Goal: Task Accomplishment & Management: Complete application form

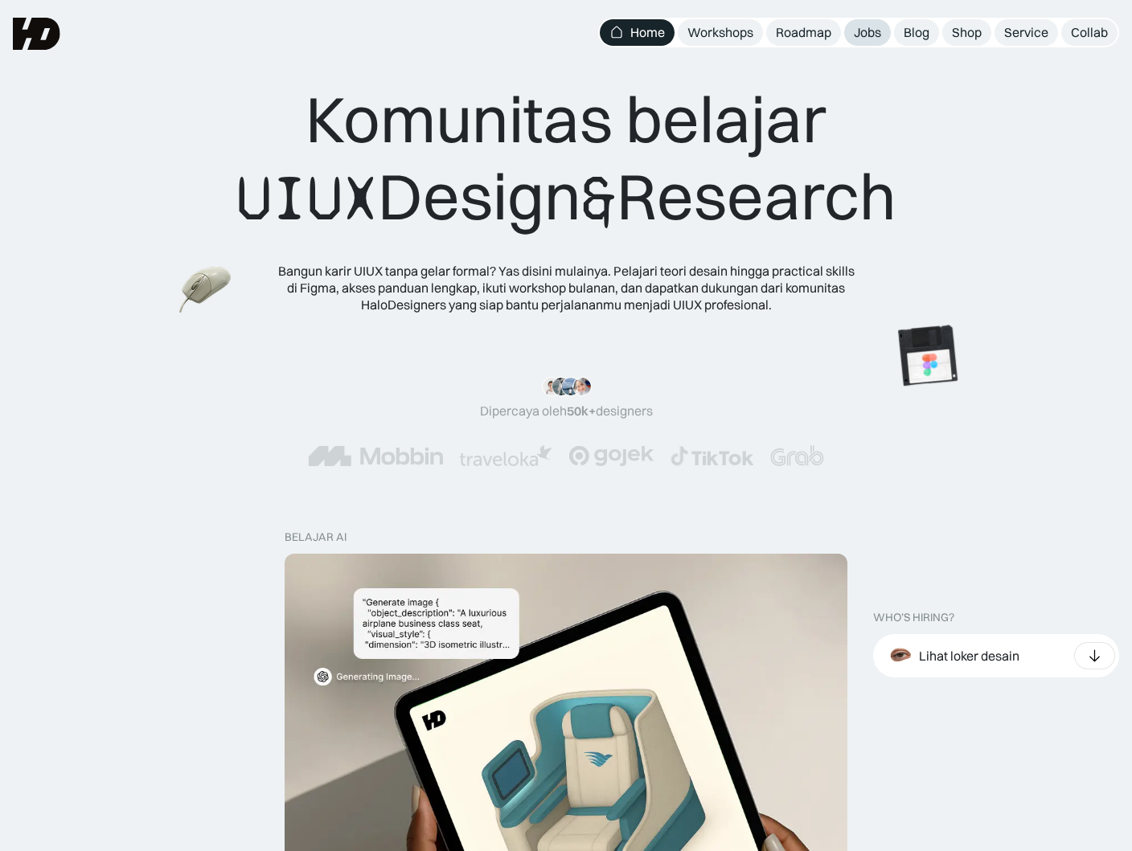
click at [863, 30] on div "Jobs" at bounding box center [867, 32] width 27 height 17
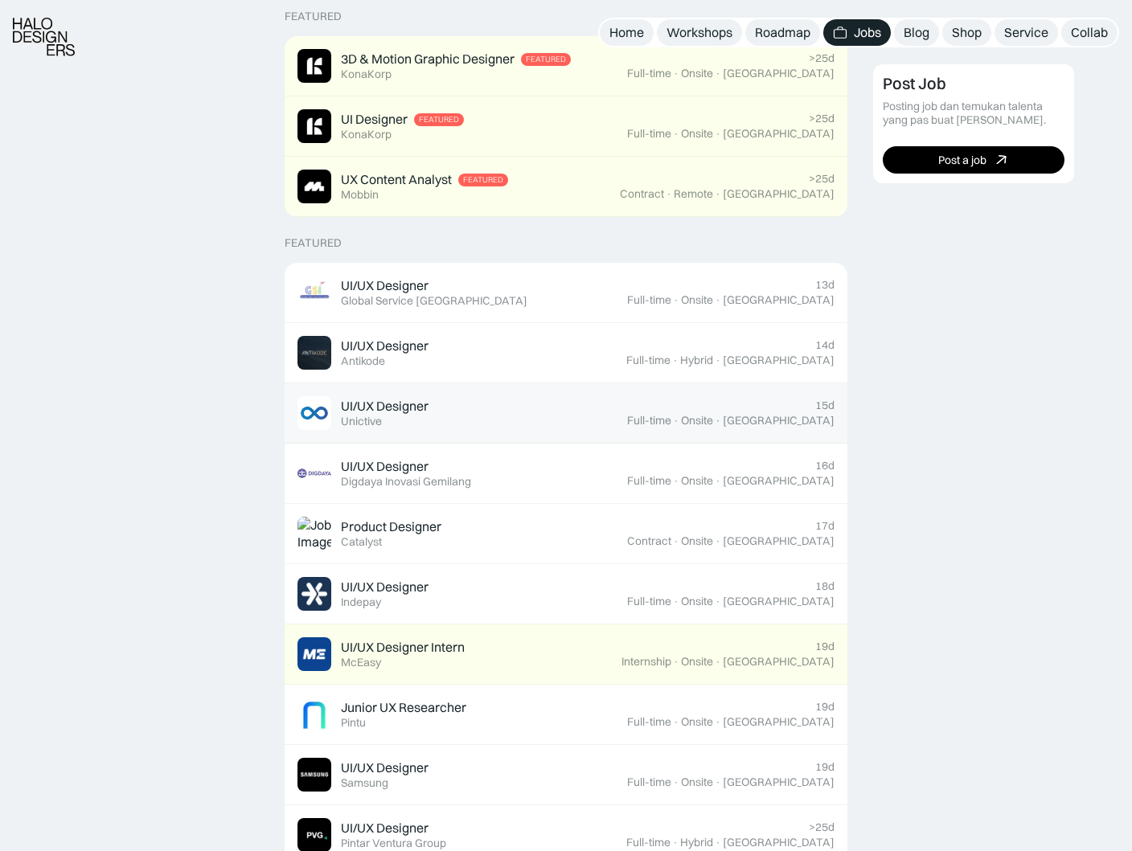
scroll to position [453, 0]
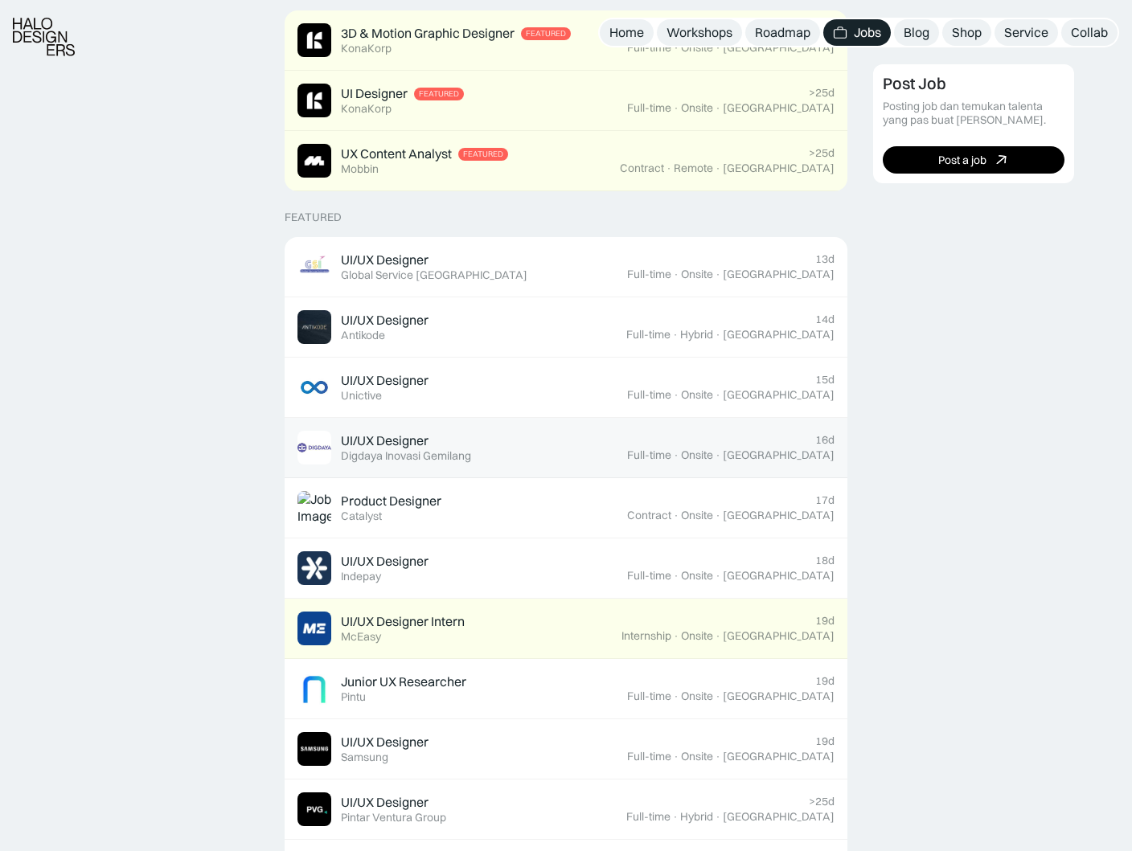
click at [386, 441] on div "UI/UX Designer" at bounding box center [385, 441] width 88 height 17
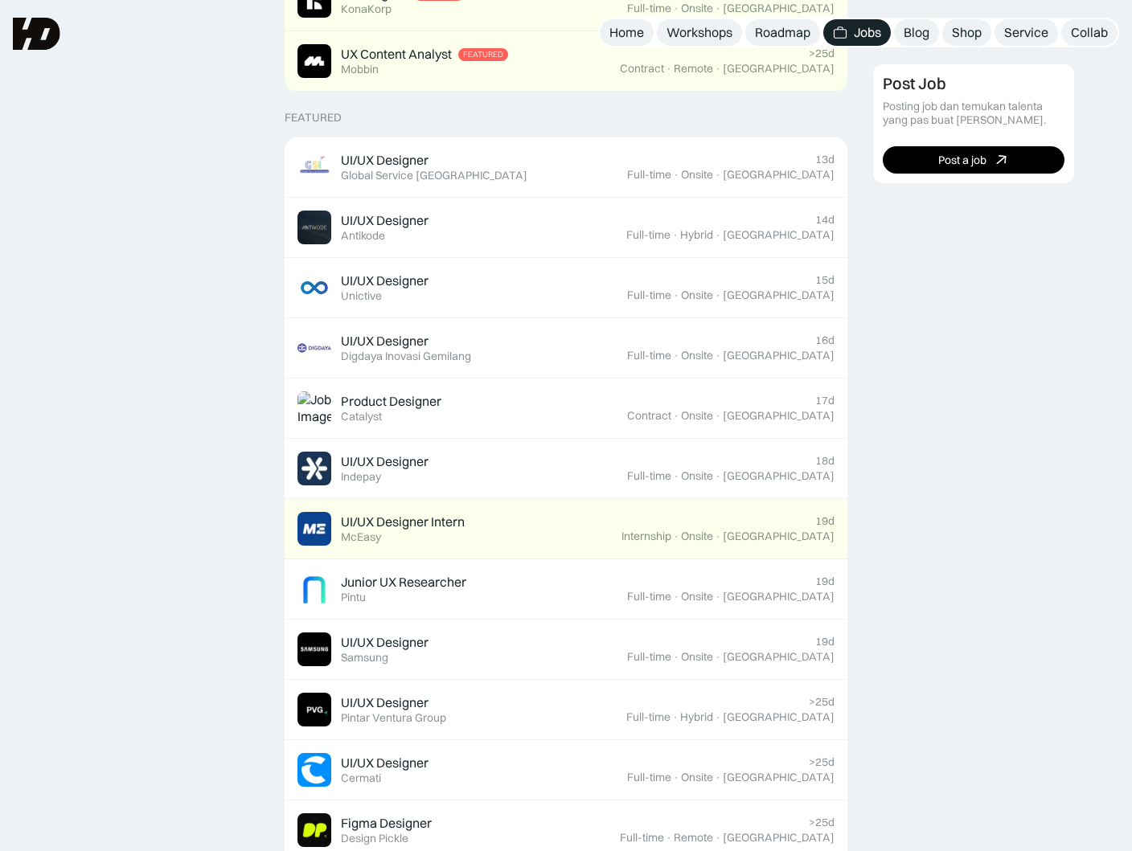
scroll to position [0, 0]
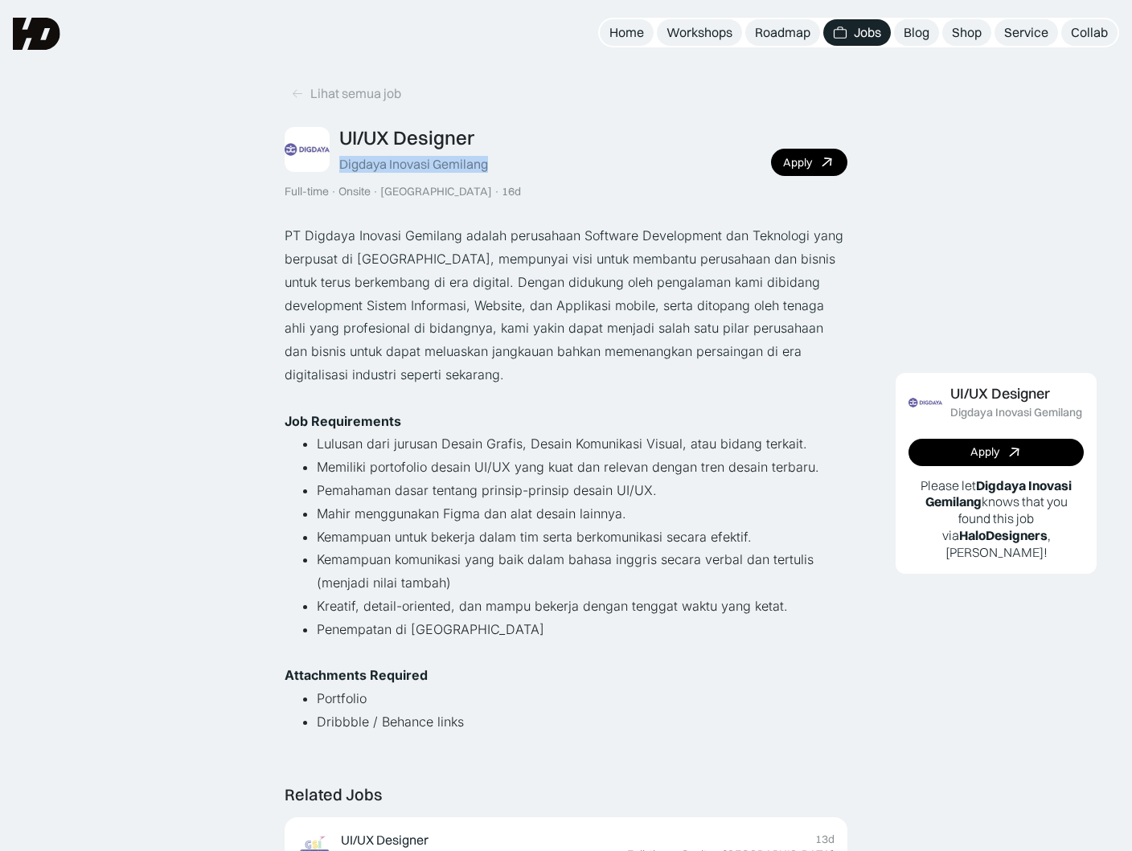
drag, startPoint x: 511, startPoint y: 166, endPoint x: 338, endPoint y: 162, distance: 173.7
click at [338, 162] on div "UI/UX Designer Digdaya Inovasi Gemilang Full-time · Onsite · Yogyakarta · 16d A…" at bounding box center [566, 162] width 563 height 72
copy div "Digdaya Inovasi Gemilang"
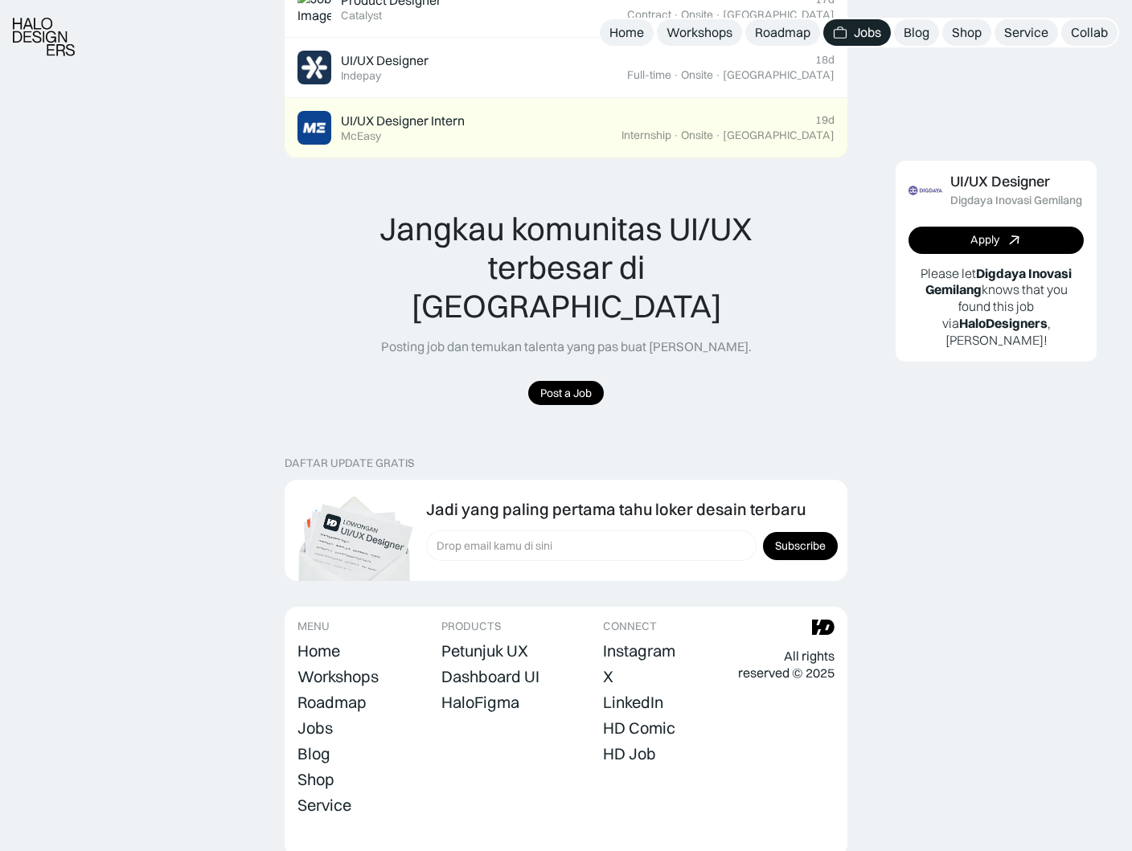
scroll to position [1052, 0]
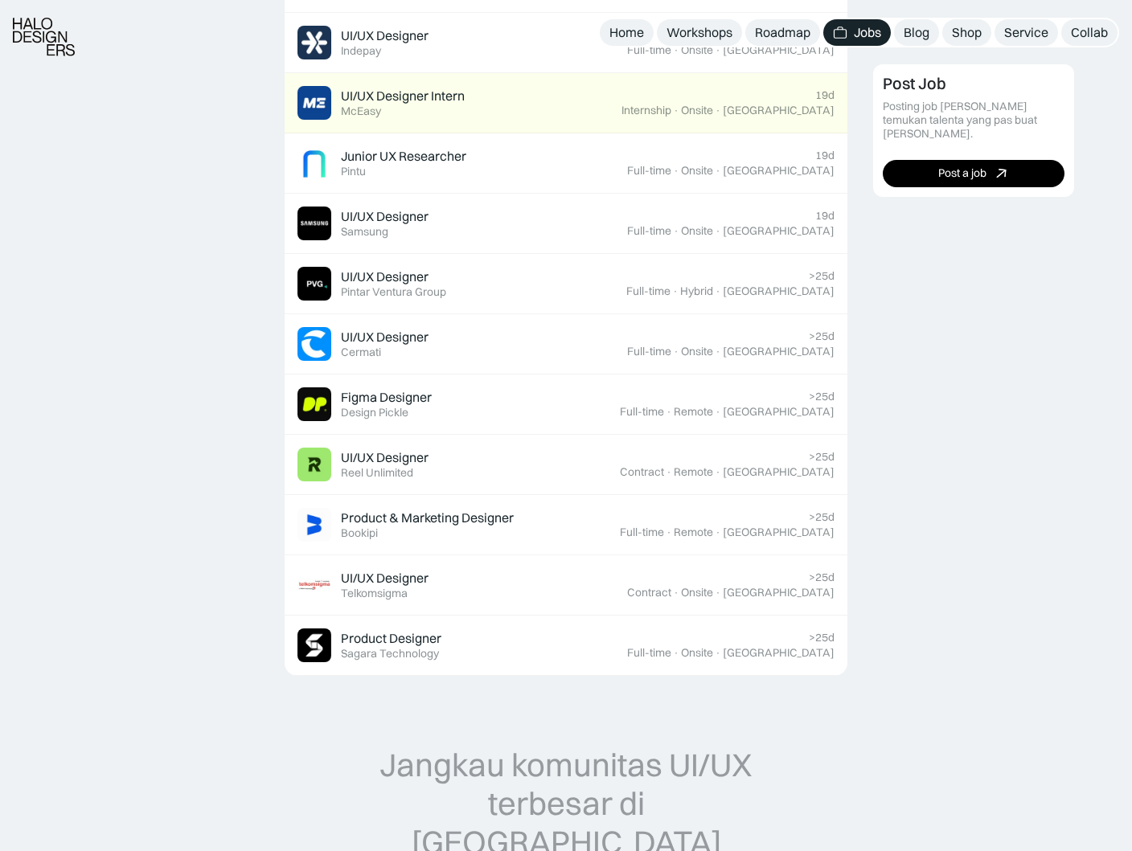
scroll to position [1012, 0]
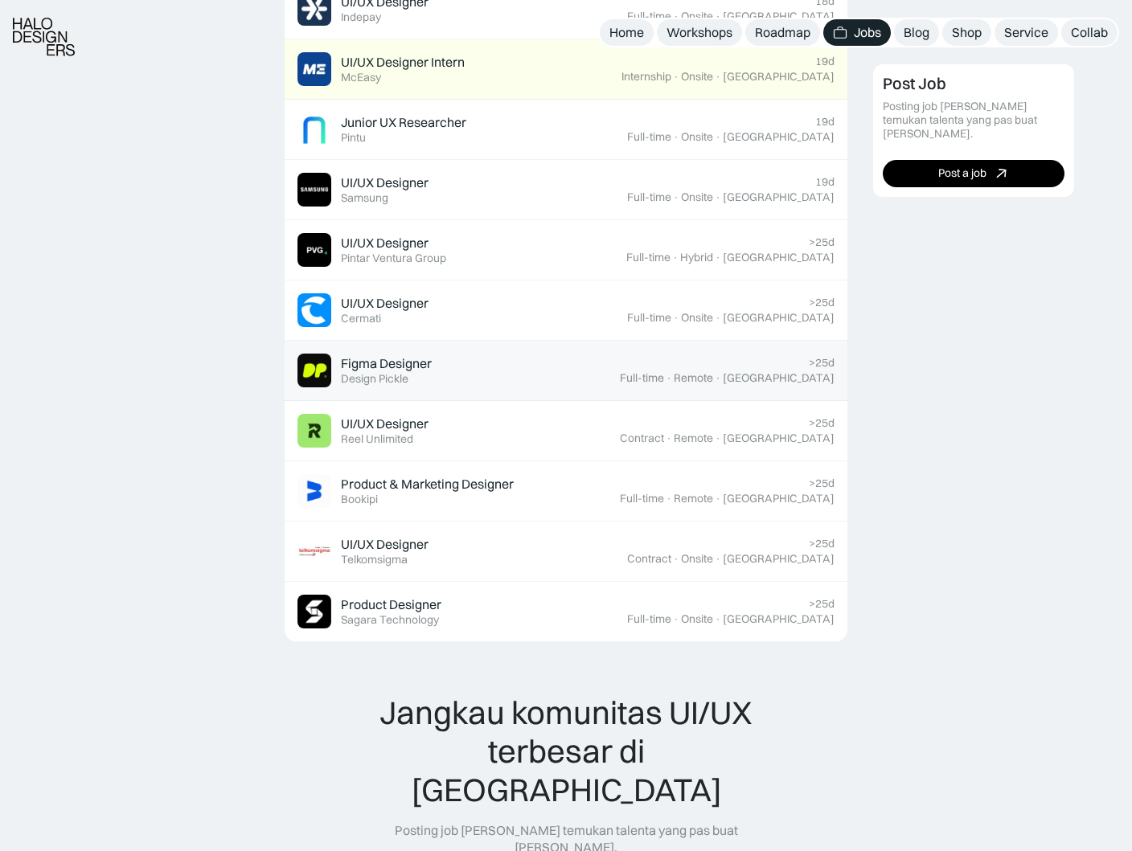
click at [574, 373] on div "Figma Designer Featured Design Pickle" at bounding box center [458, 371] width 322 height 34
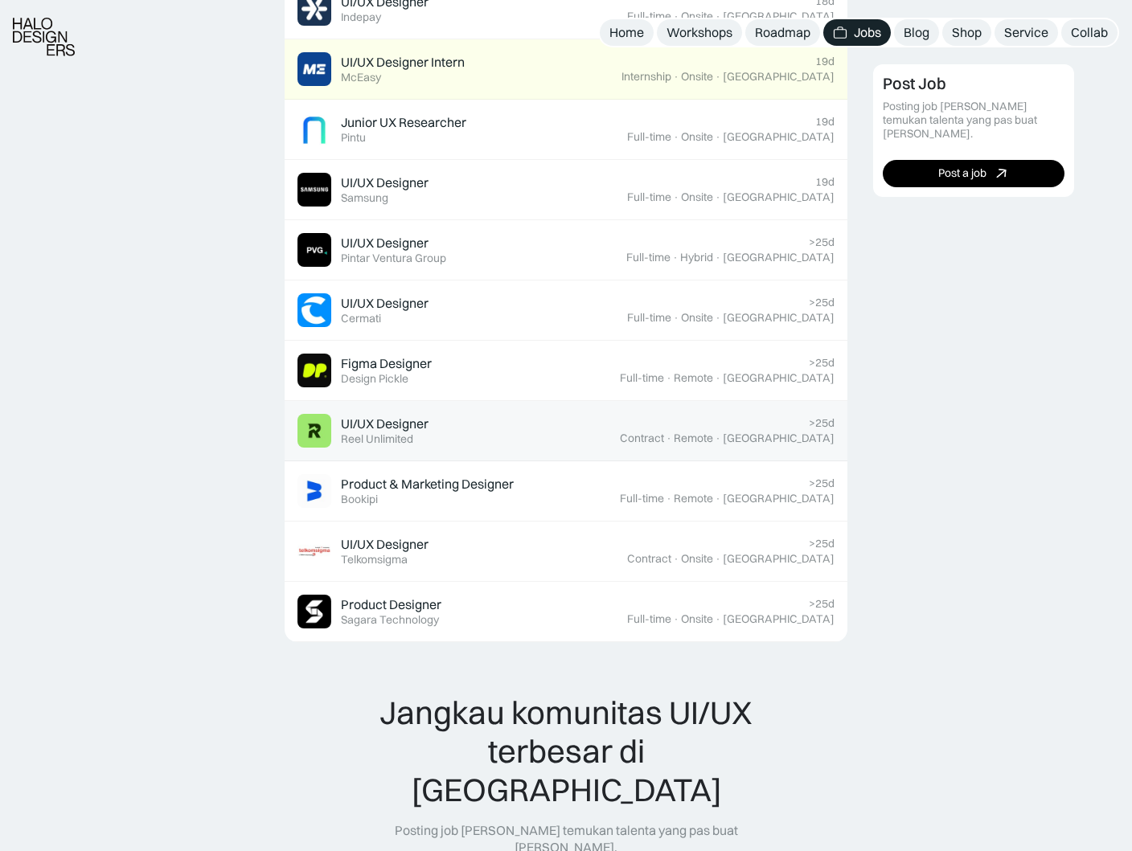
click at [552, 418] on div "UI/UX Designer Featured Reel Unlimited" at bounding box center [458, 431] width 322 height 34
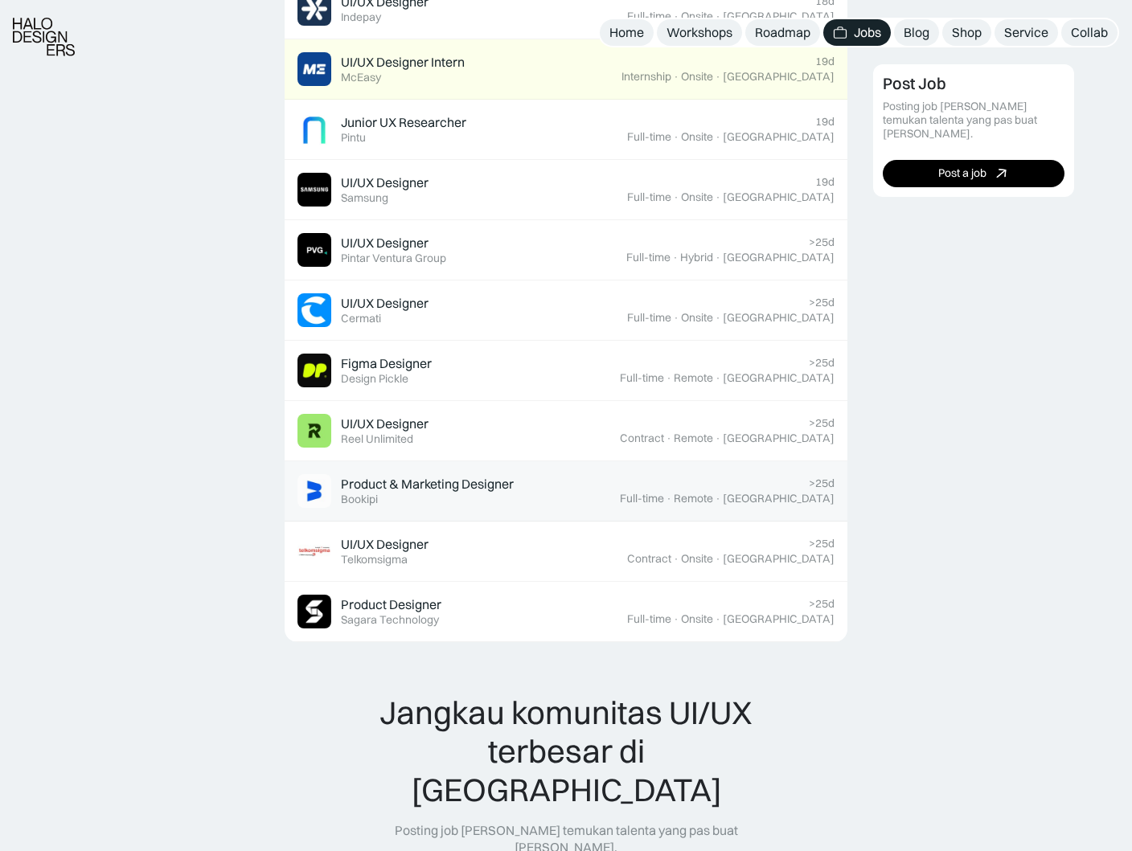
click at [523, 485] on div "Product & Marketing Designer Featured Bookipi" at bounding box center [458, 491] width 322 height 34
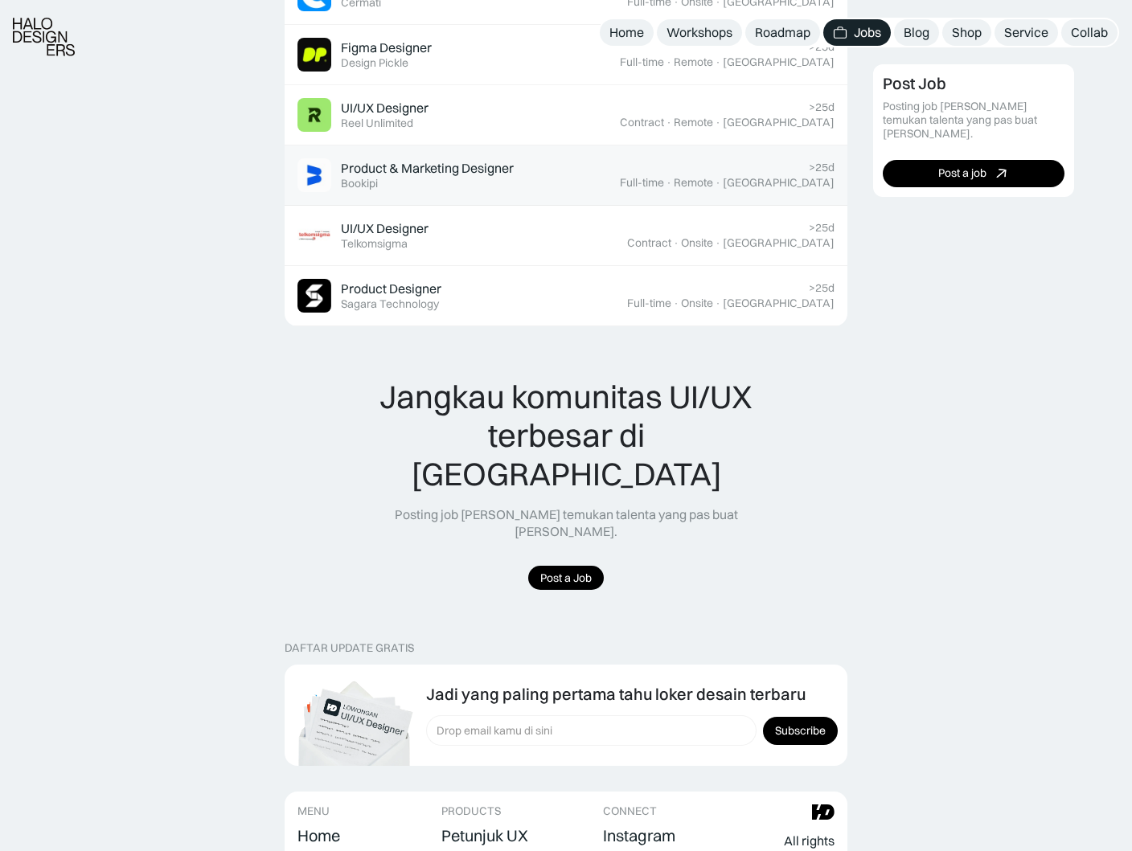
scroll to position [1528, 0]
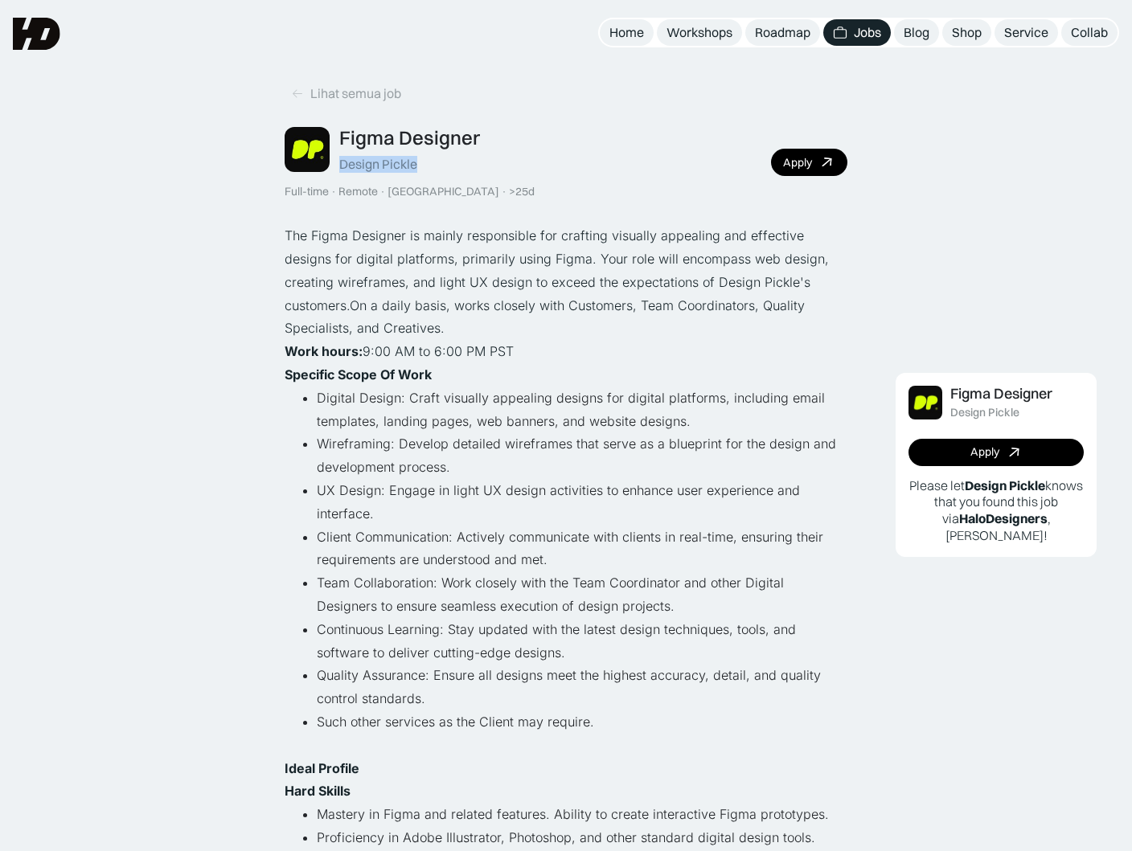
drag, startPoint x: 447, startPoint y: 167, endPoint x: 427, endPoint y: 166, distance: 20.2
click at [427, 166] on div "Figma Designer Design Pickle" at bounding box center [409, 149] width 141 height 47
click at [805, 156] on div "Apply" at bounding box center [797, 163] width 29 height 14
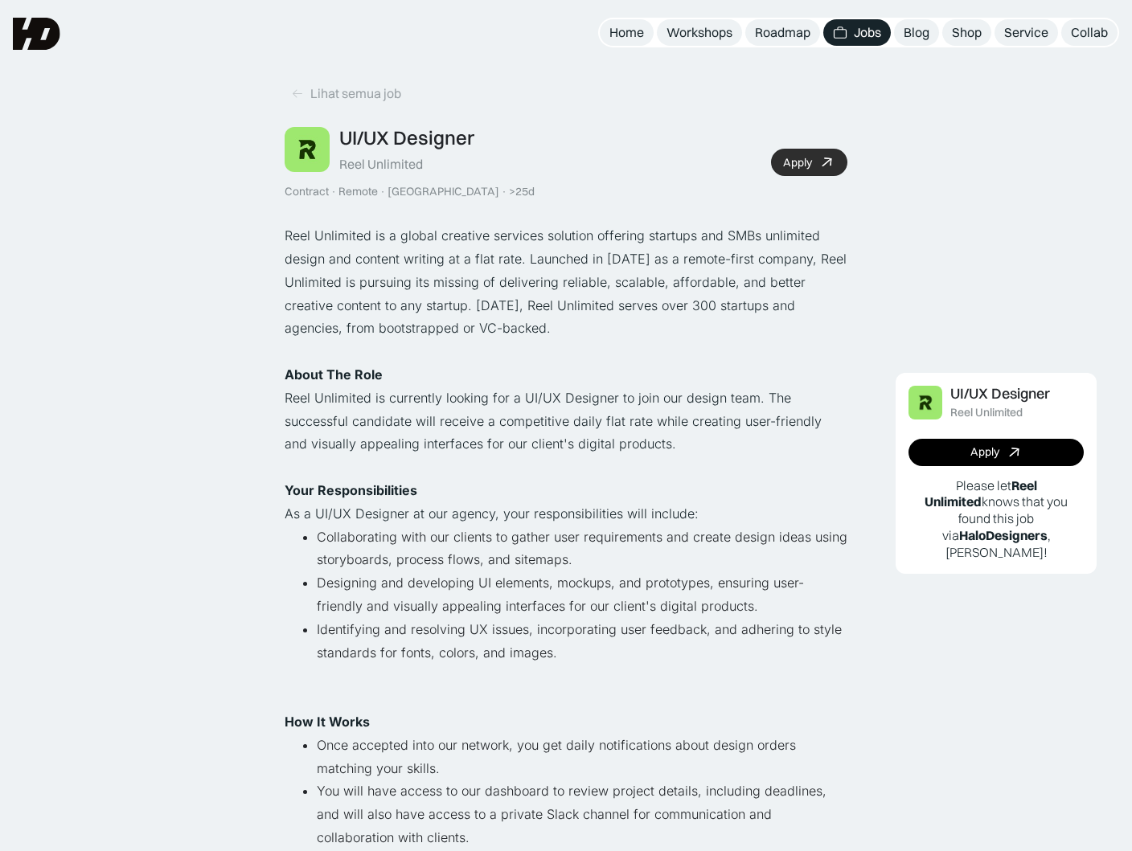
click at [785, 158] on div "Apply" at bounding box center [797, 163] width 29 height 14
